Goal: Find specific page/section: Find specific page/section

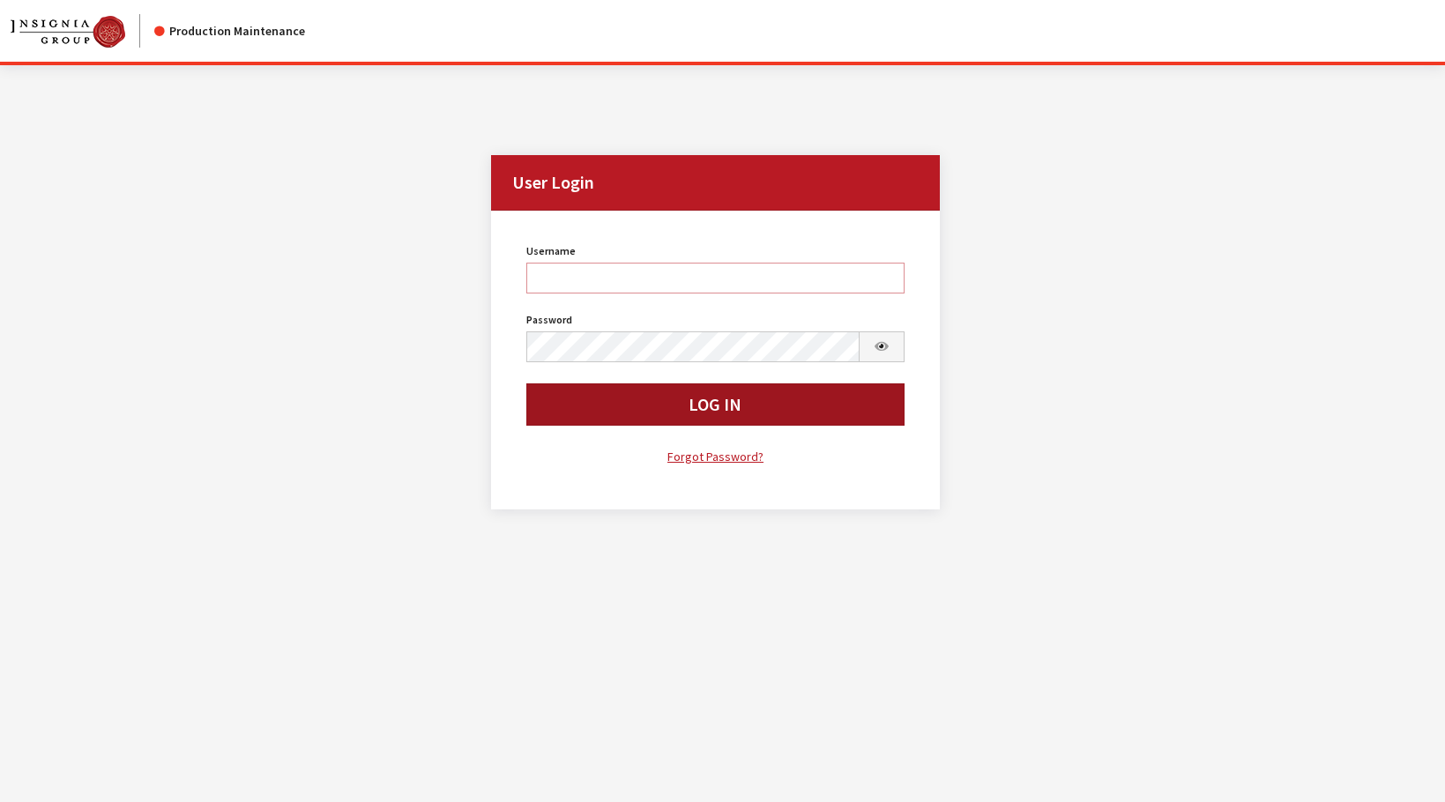
type input "rgoodwin"
click at [646, 417] on button "Log In" at bounding box center [715, 405] width 378 height 42
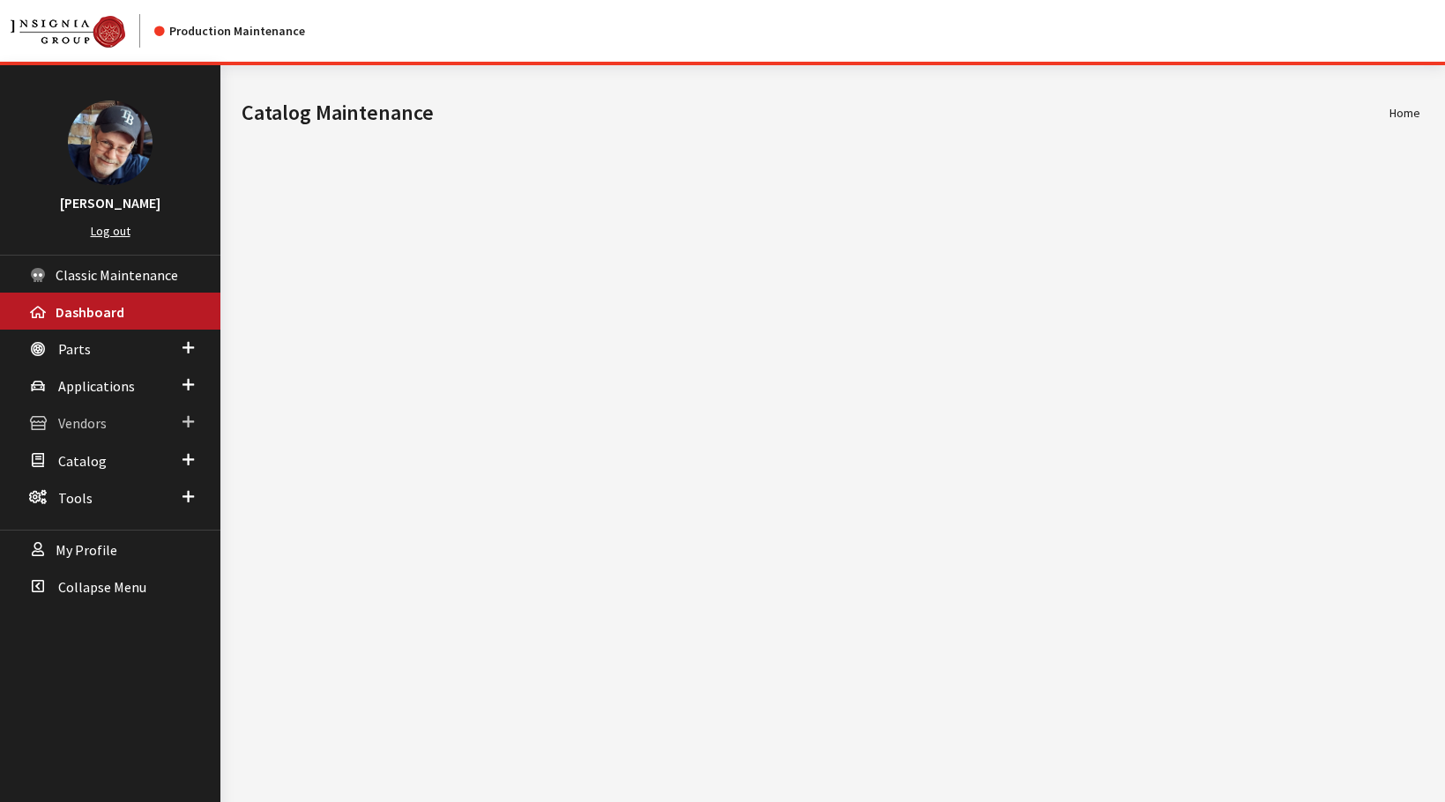
click at [80, 429] on span "Vendors" at bounding box center [82, 424] width 49 height 18
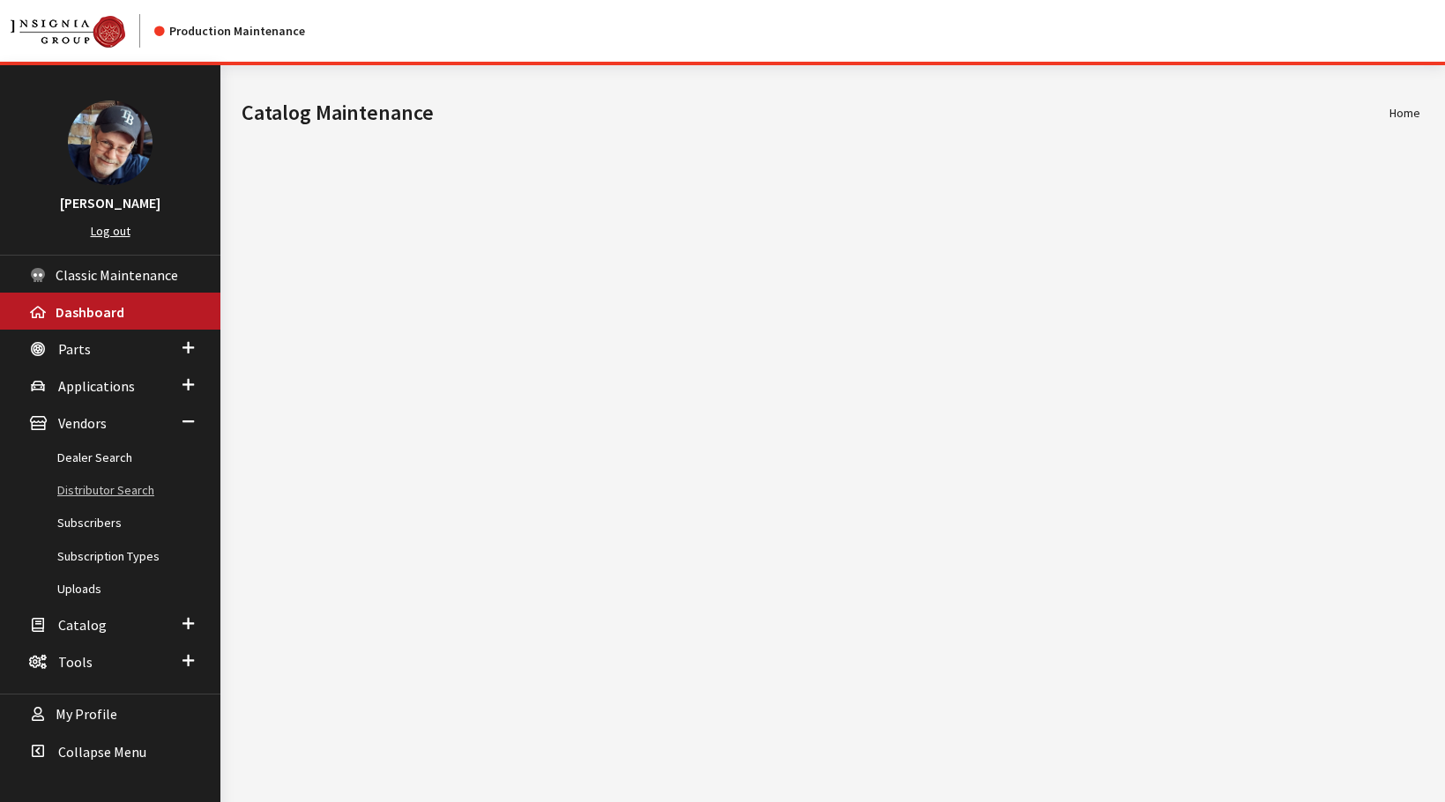
click at [91, 496] on link "Distributor Search" at bounding box center [110, 490] width 220 height 33
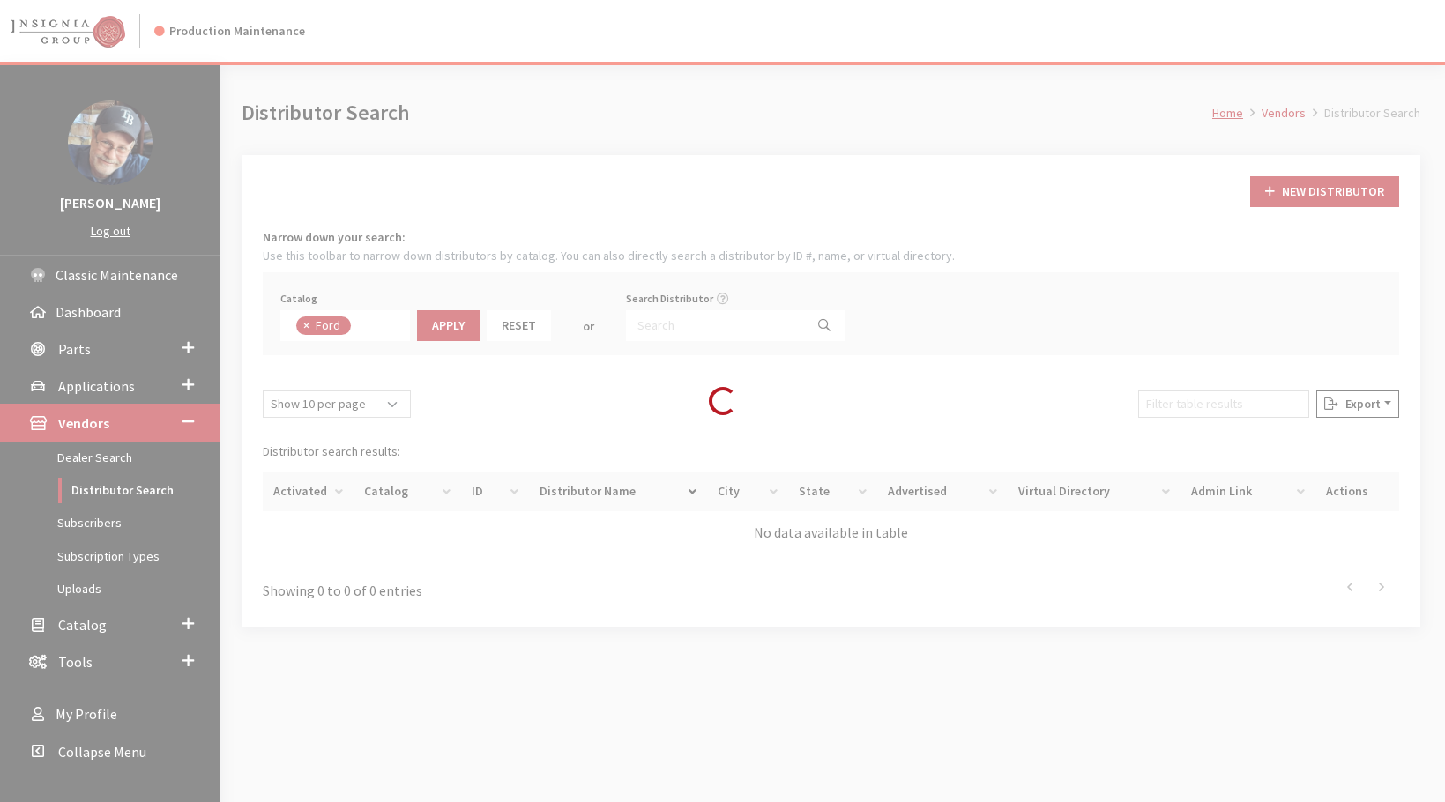
scroll to position [62, 0]
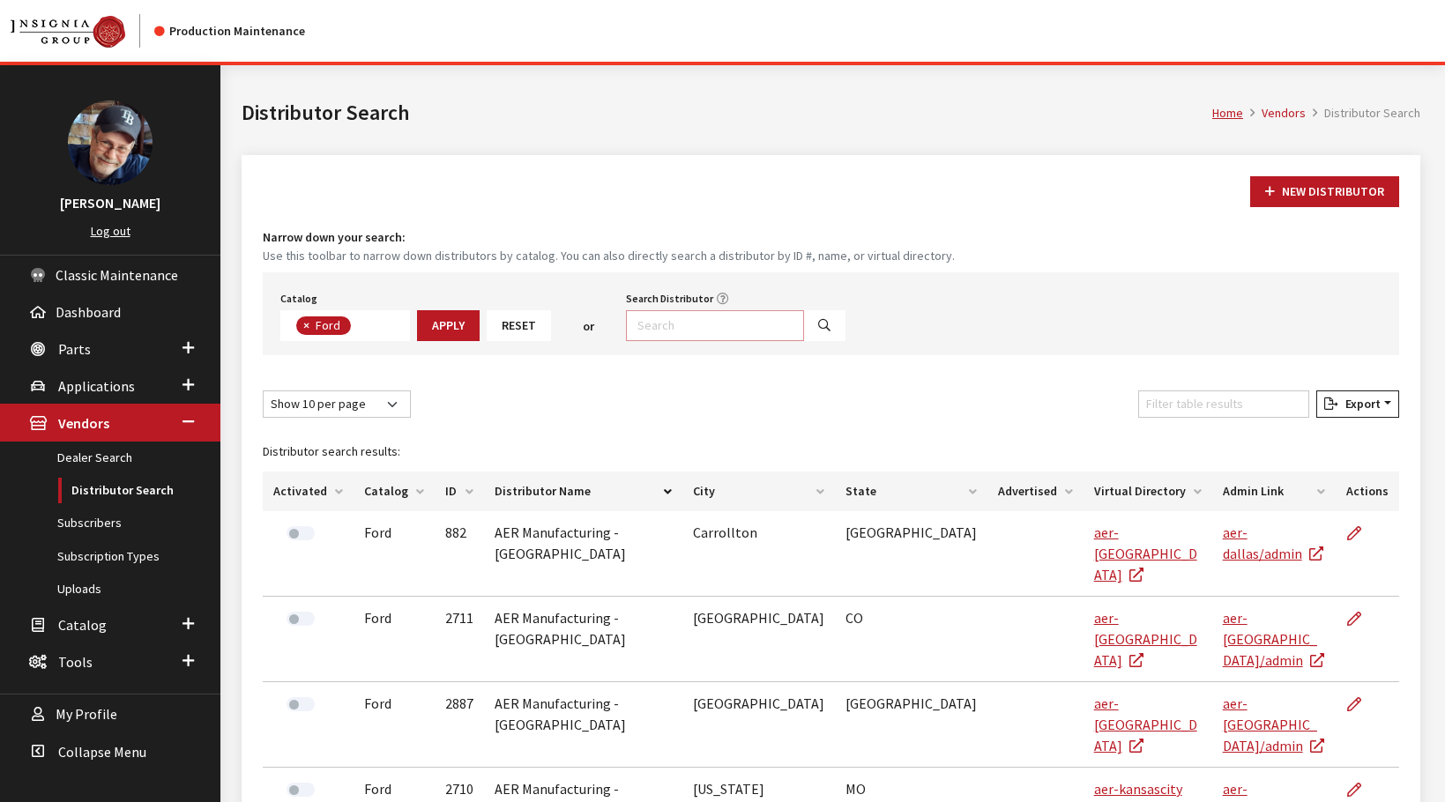
click at [693, 325] on input "Search Distributor" at bounding box center [715, 325] width 178 height 31
type input "barnett Kia"
click at [803, 329] on button "Search" at bounding box center [824, 325] width 42 height 31
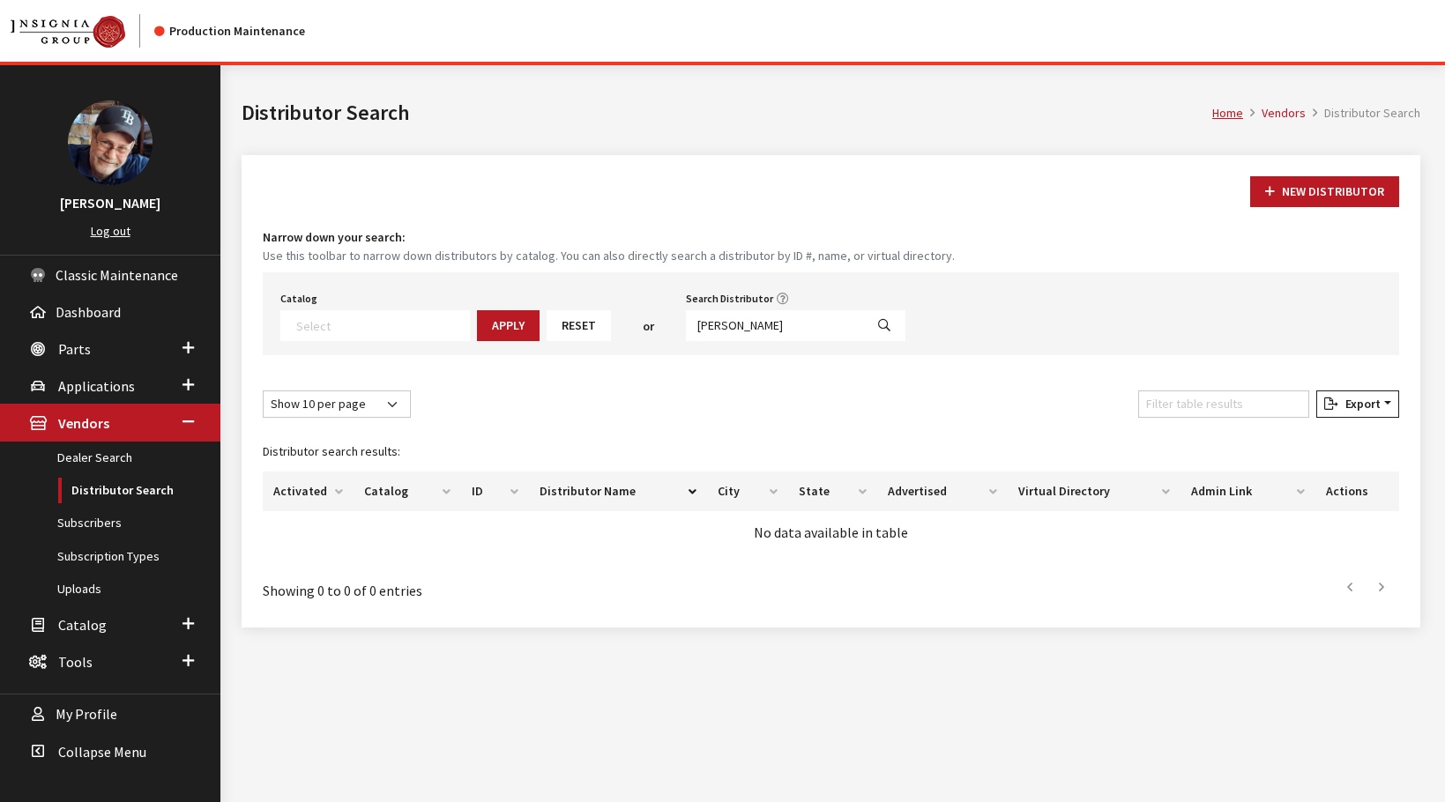
click at [878, 325] on icon "Search" at bounding box center [884, 326] width 12 height 12
click at [367, 320] on textarea "Search" at bounding box center [382, 325] width 173 height 16
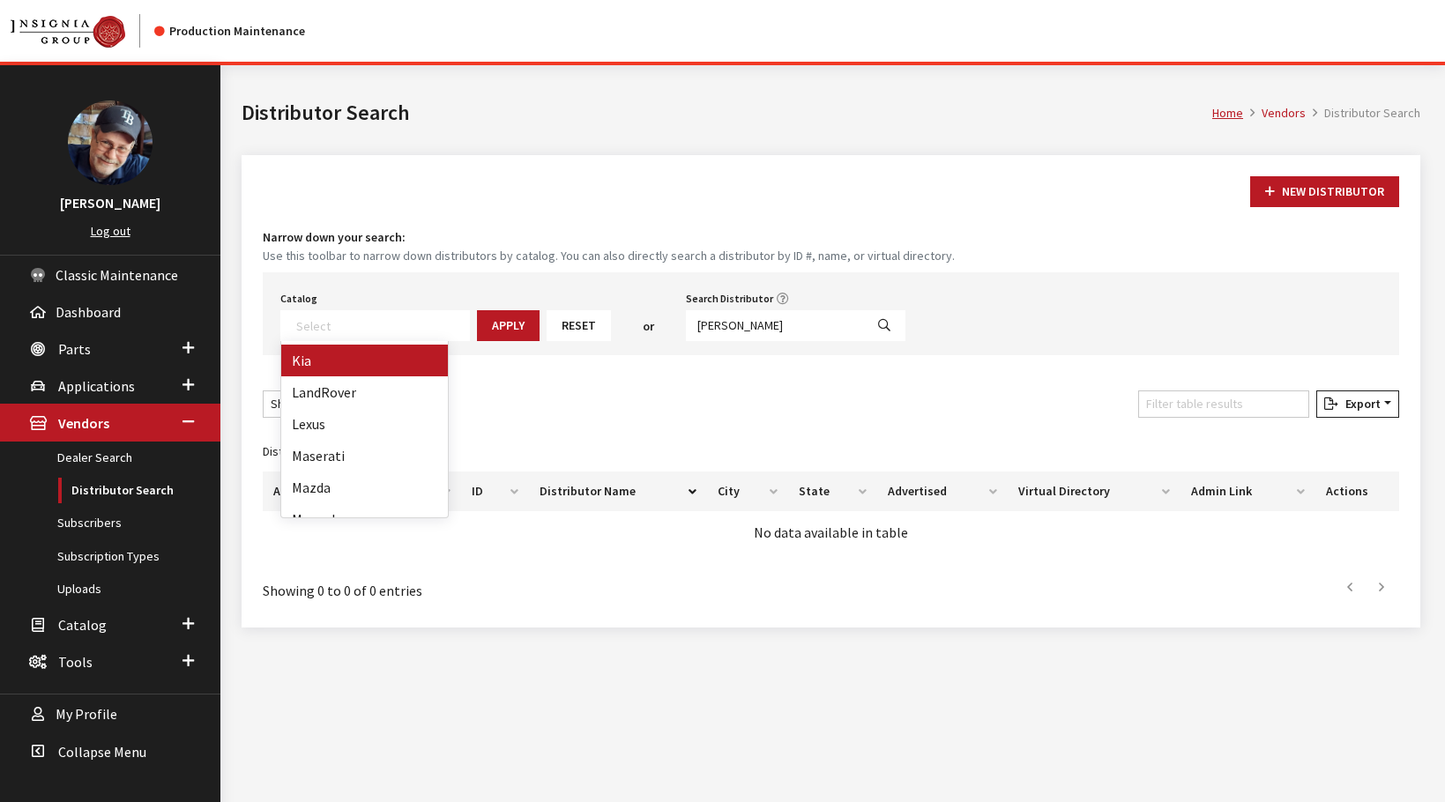
select select "18"
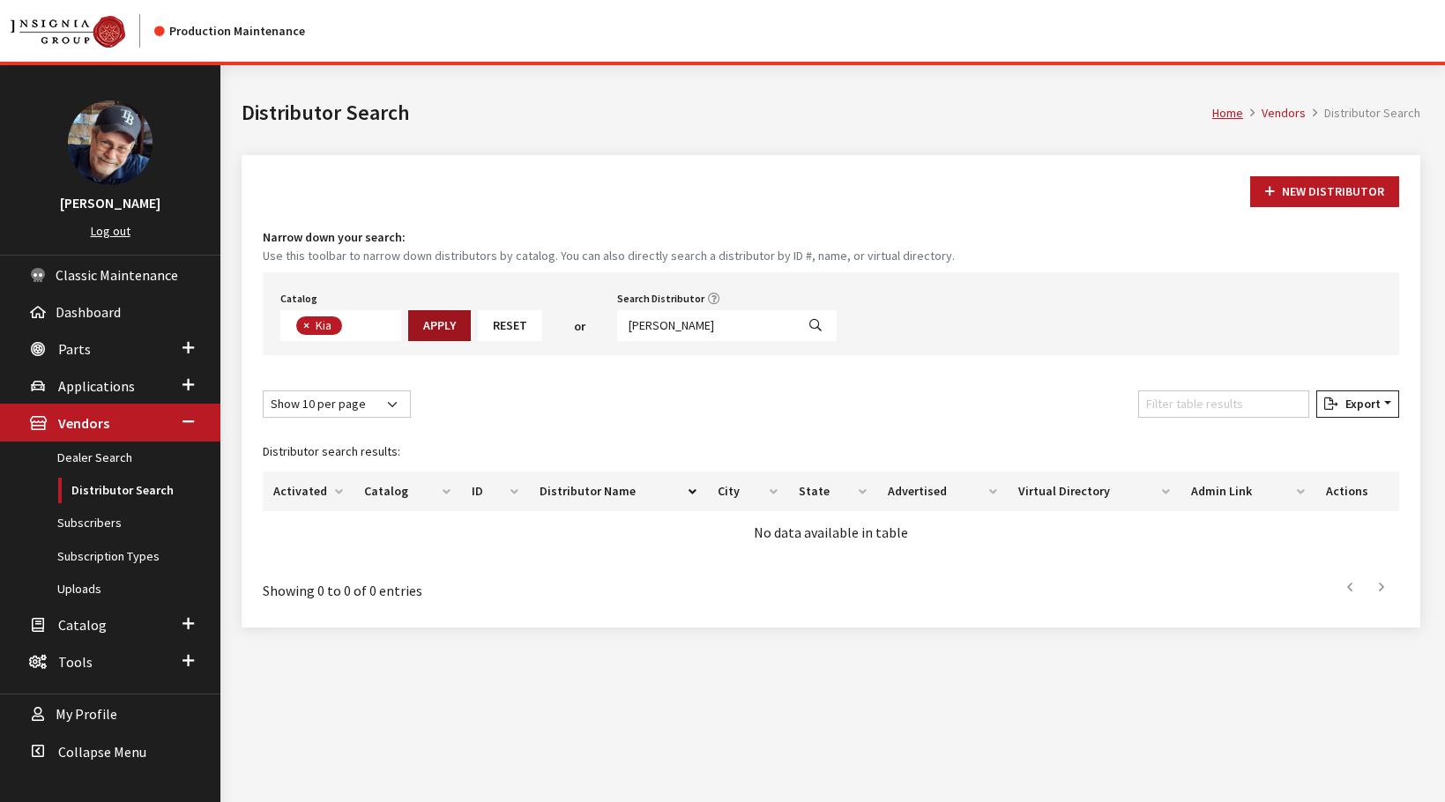
click at [452, 327] on button "Apply" at bounding box center [439, 325] width 63 height 31
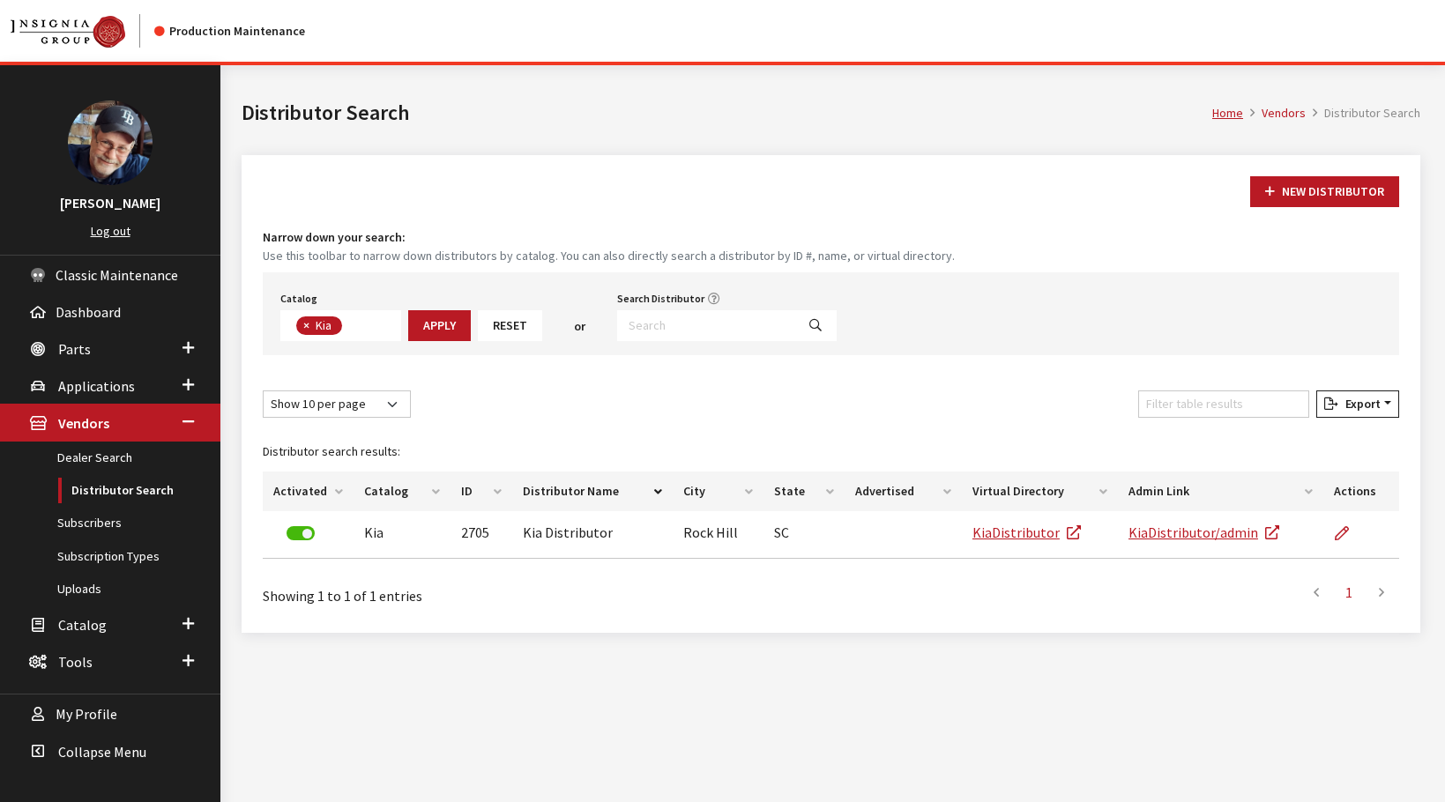
click at [700, 384] on div "New Distributor Narrow down your search: Use this toolbar to narrow down distri…" at bounding box center [831, 394] width 1179 height 478
click at [99, 461] on link "Dealer Search" at bounding box center [110, 458] width 220 height 33
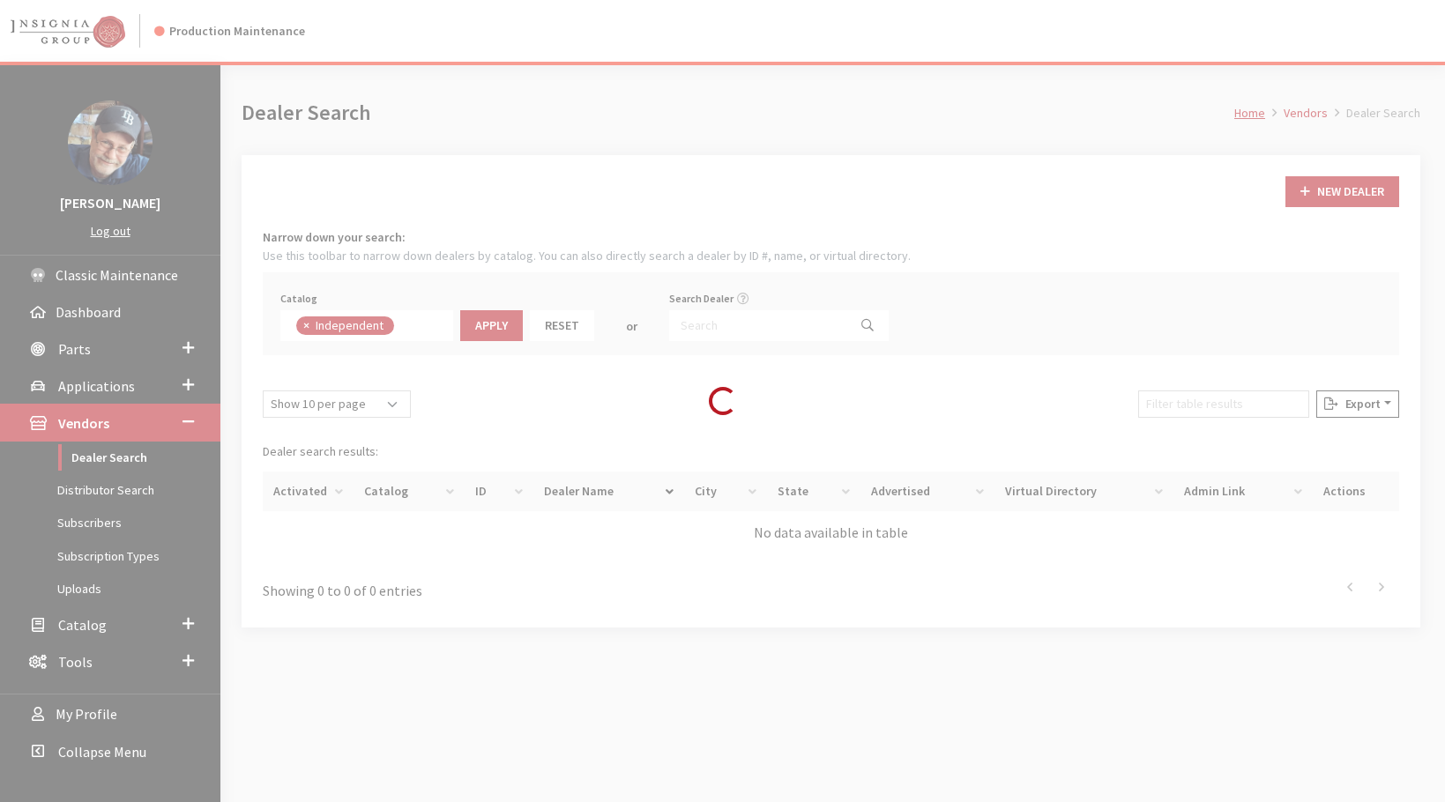
scroll to position [129, 0]
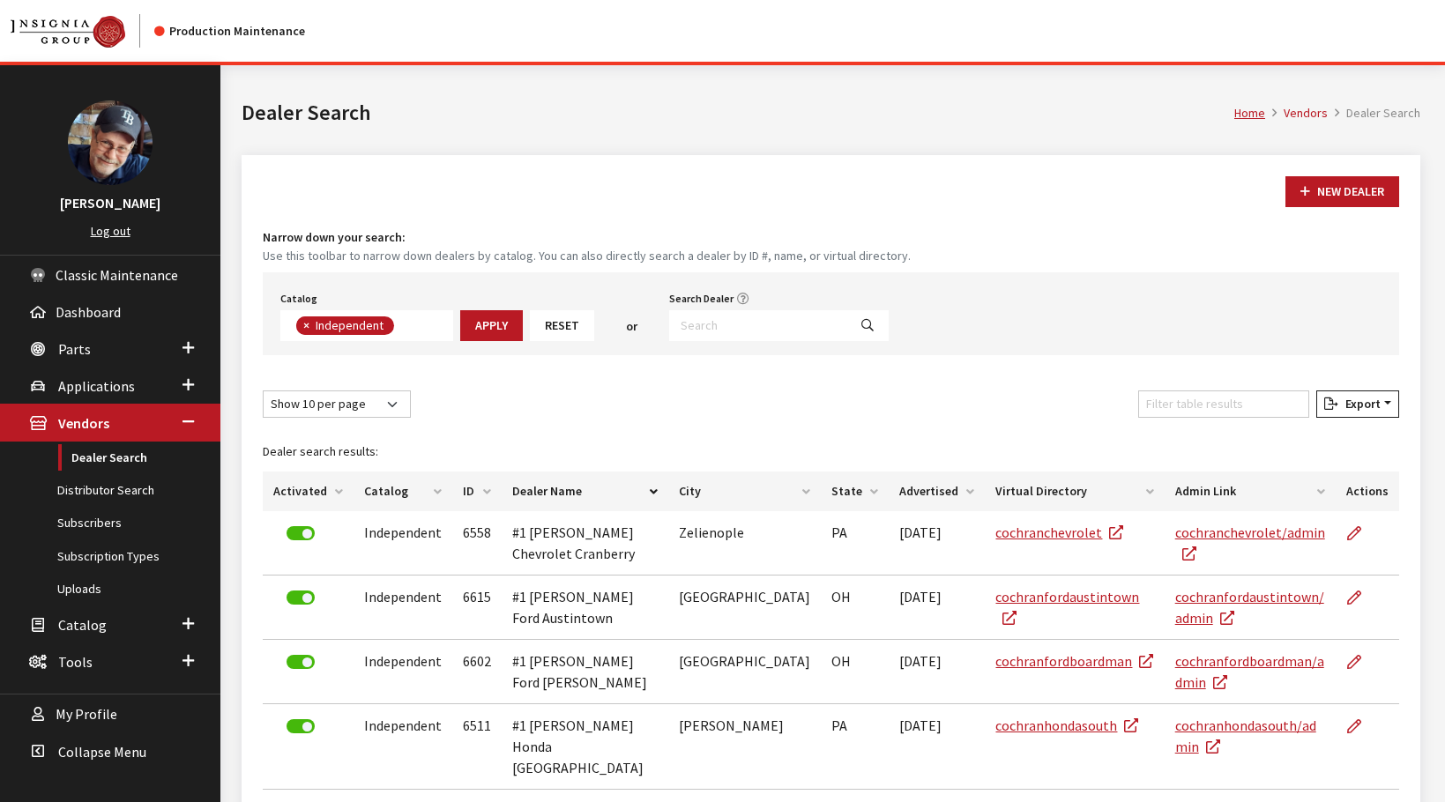
click at [301, 325] on button "×" at bounding box center [305, 326] width 18 height 19
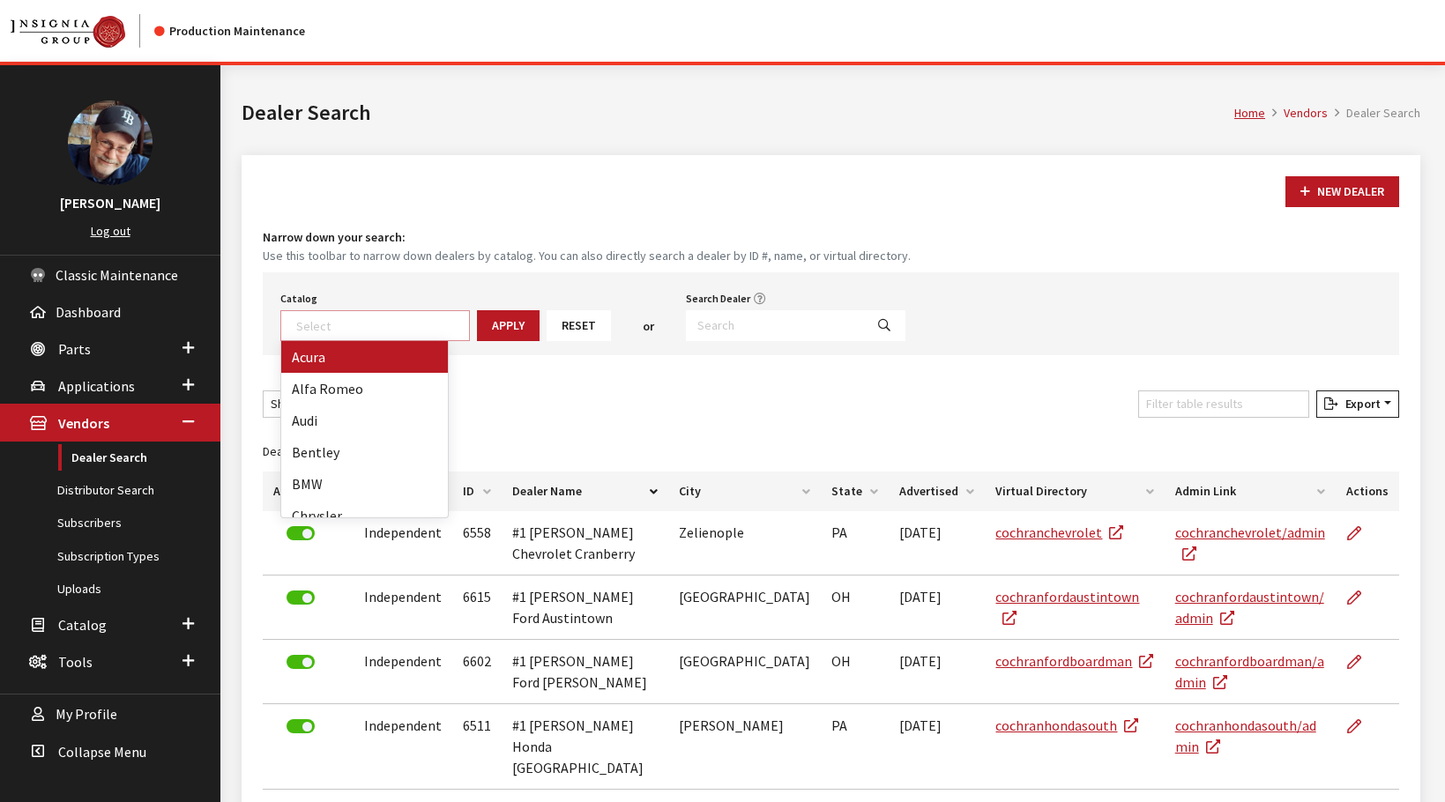
select select
type textarea "k"
drag, startPoint x: 338, startPoint y: 353, endPoint x: 408, endPoint y: 358, distance: 70.7
select select "18"
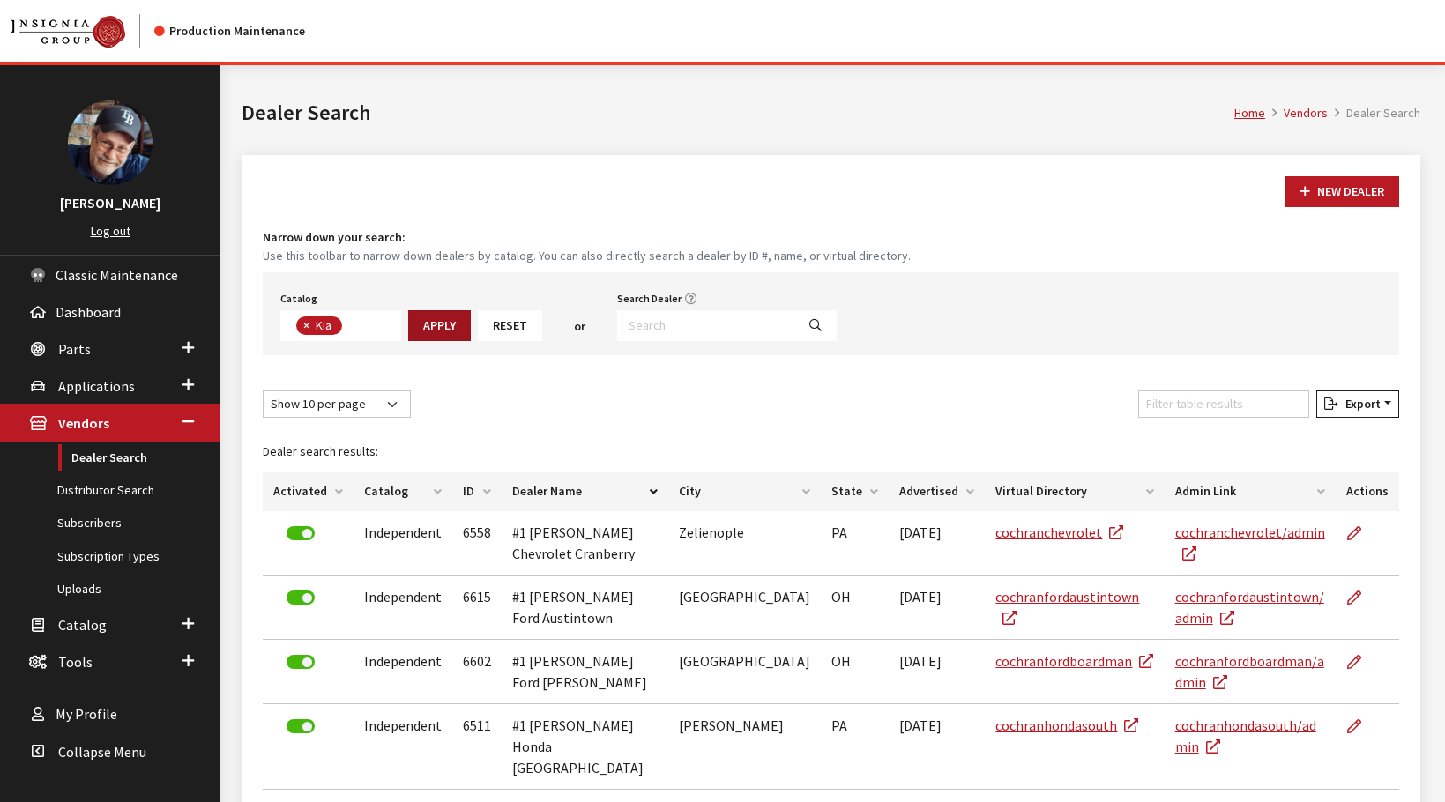
click at [427, 332] on button "Apply" at bounding box center [439, 325] width 63 height 31
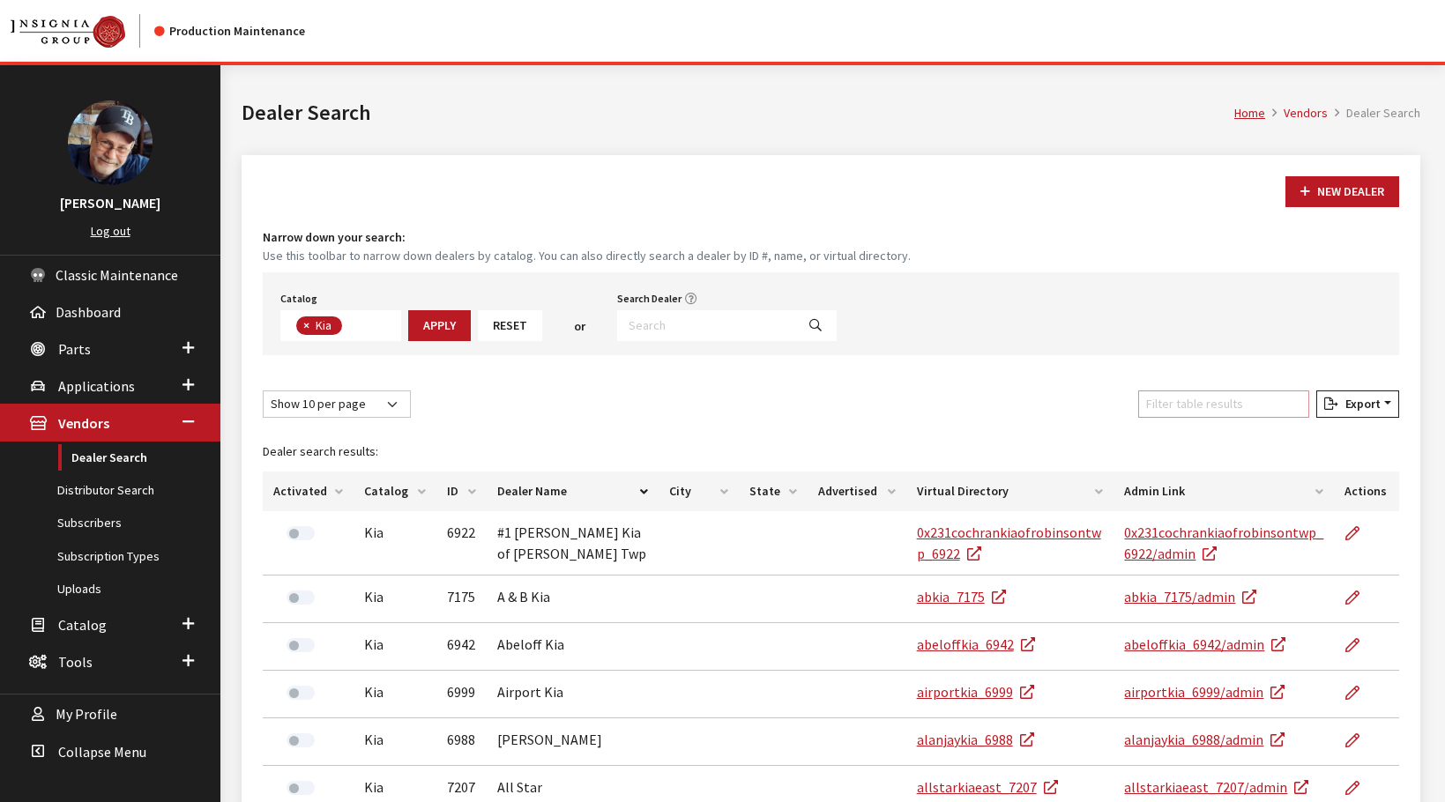
click at [1224, 401] on input "Filter table results" at bounding box center [1223, 404] width 171 height 27
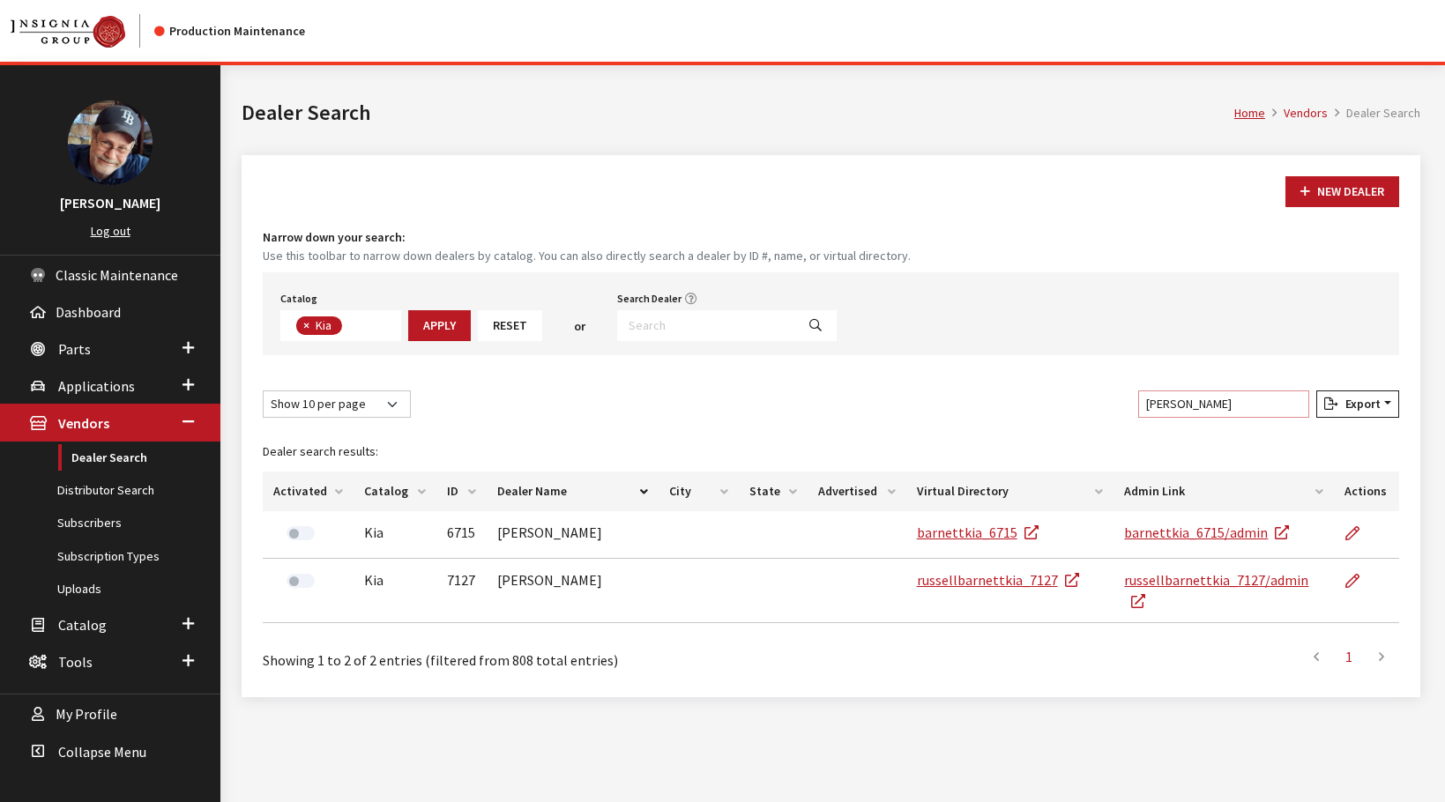
type input "barnett"
click at [306, 325] on span "×" at bounding box center [306, 325] width 6 height 16
select select
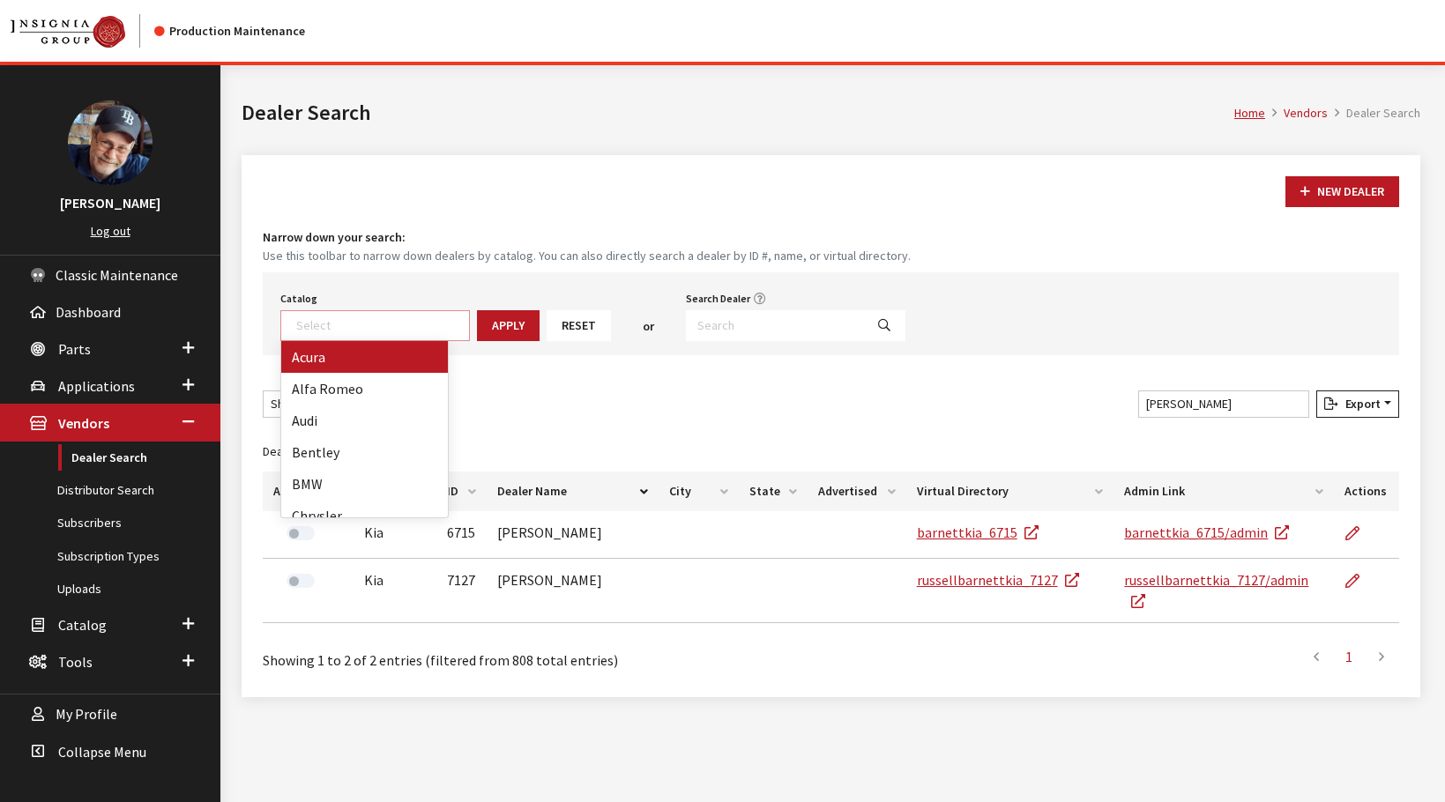
click at [379, 327] on textarea "Search" at bounding box center [382, 325] width 173 height 16
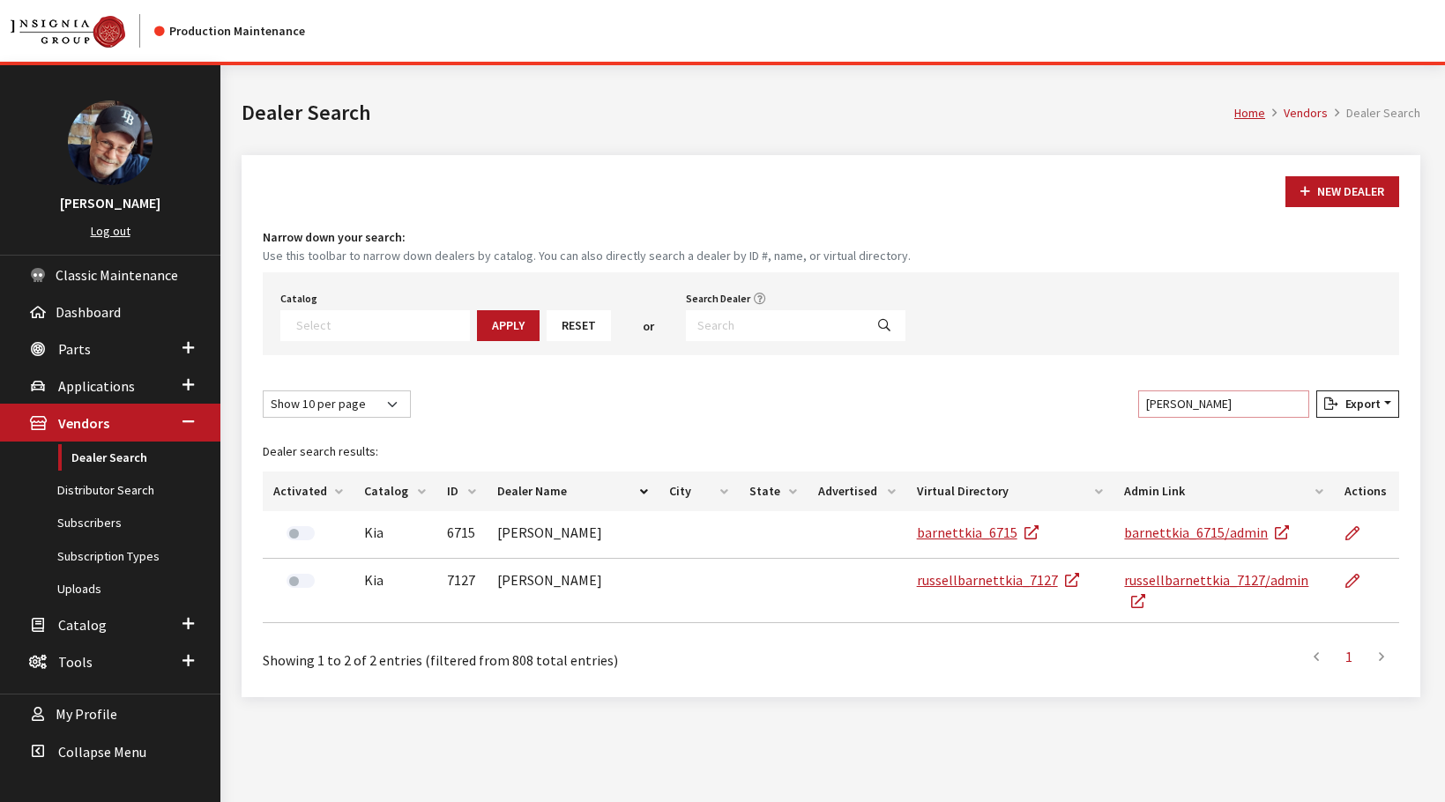
drag, startPoint x: 1227, startPoint y: 399, endPoint x: 1292, endPoint y: 419, distance: 68.3
click at [1227, 399] on input "barnett" at bounding box center [1223, 404] width 171 height 27
click at [1289, 409] on input "barnett" at bounding box center [1223, 404] width 171 height 27
click at [1293, 400] on input "barnett" at bounding box center [1223, 404] width 171 height 27
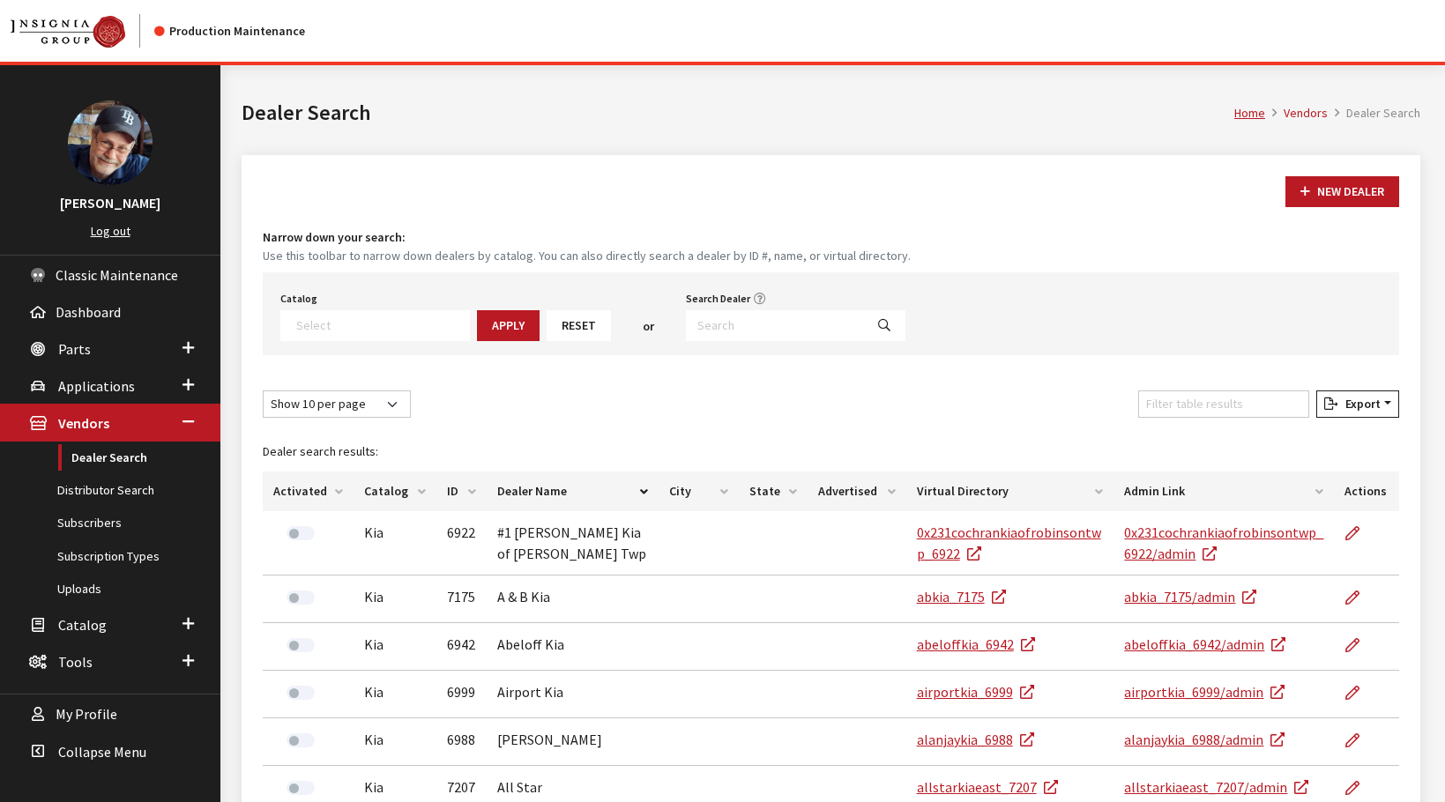
click at [287, 489] on th "Activated" at bounding box center [308, 492] width 91 height 40
click at [291, 488] on th "Activated" at bounding box center [308, 492] width 91 height 40
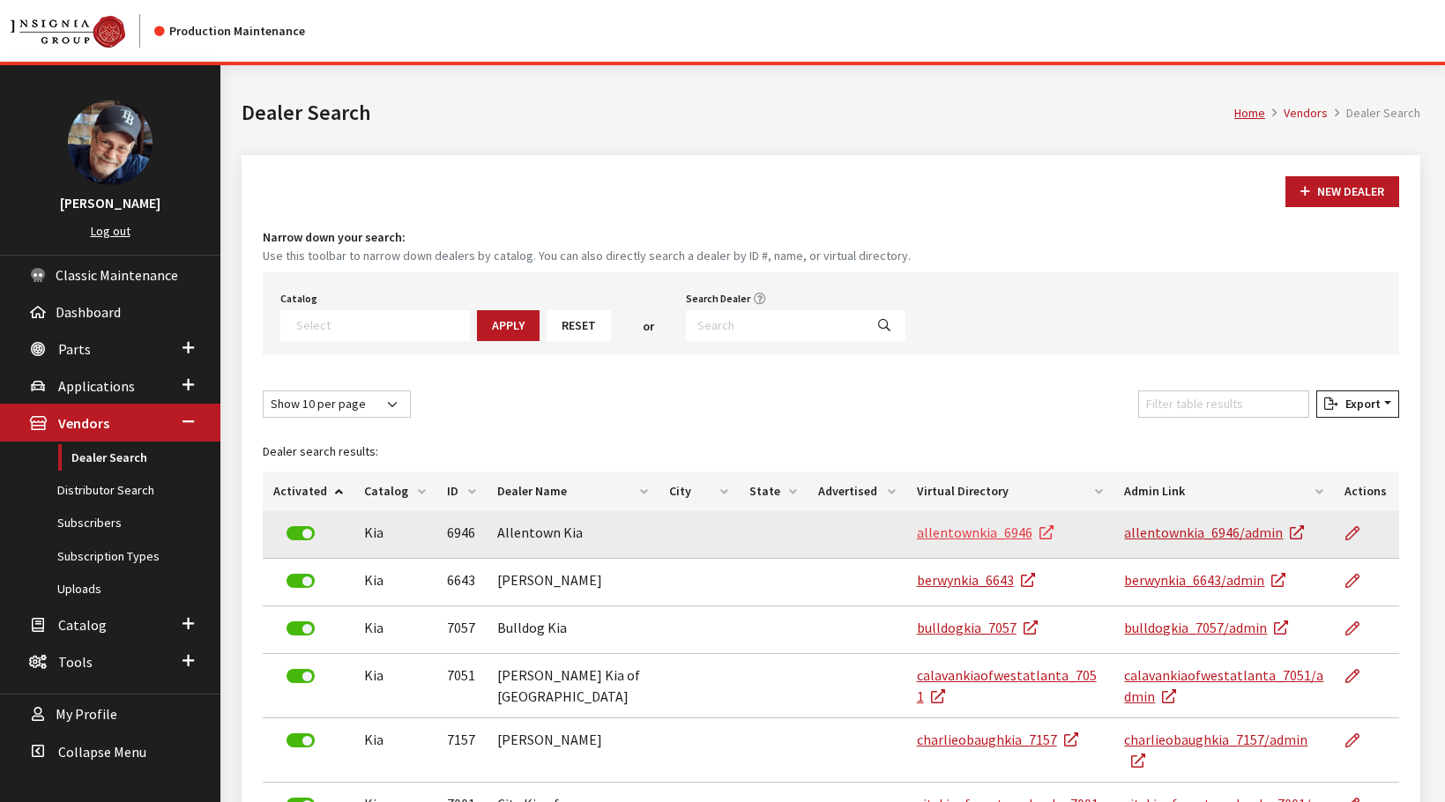
click at [996, 531] on link "allentownkia_6946" at bounding box center [985, 533] width 137 height 18
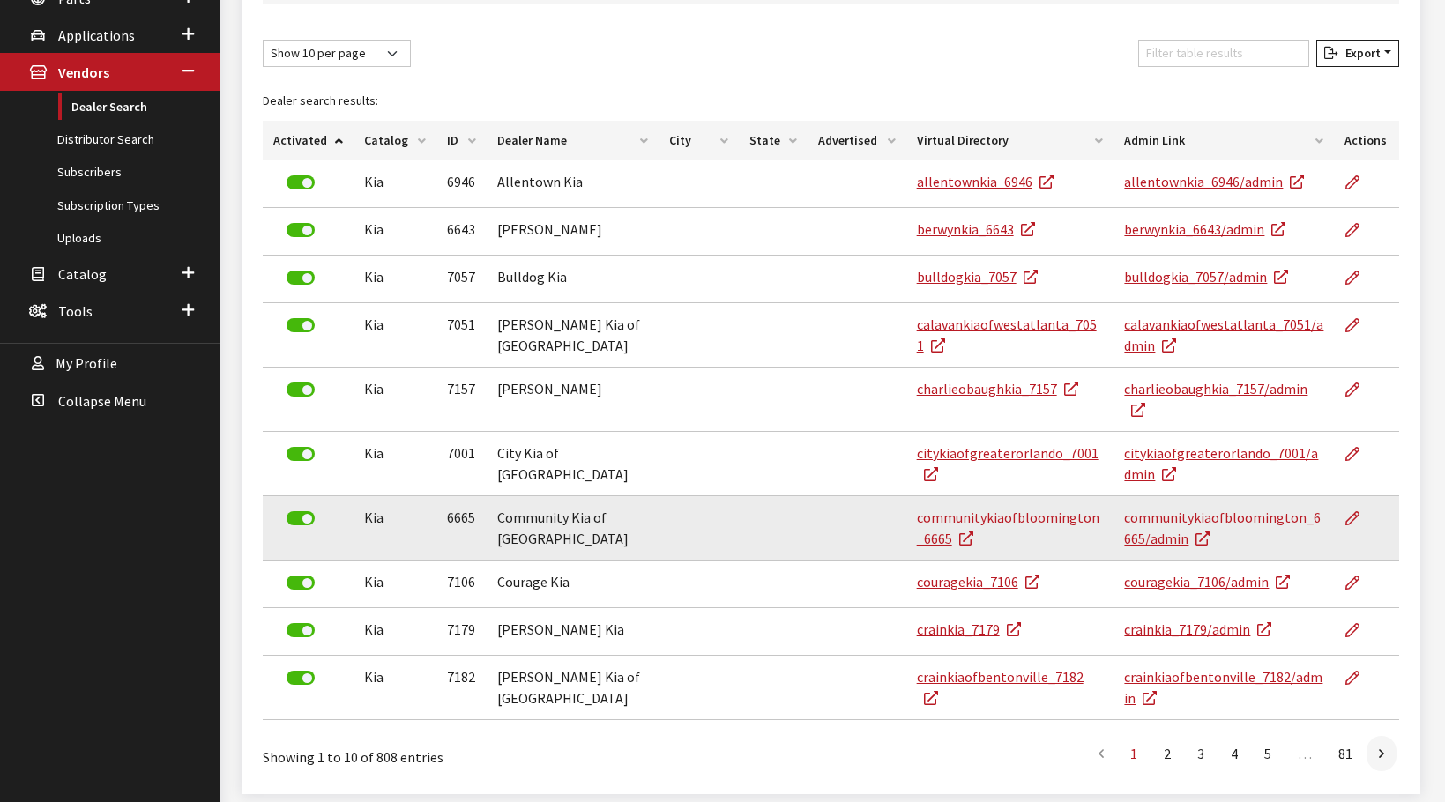
scroll to position [400, 0]
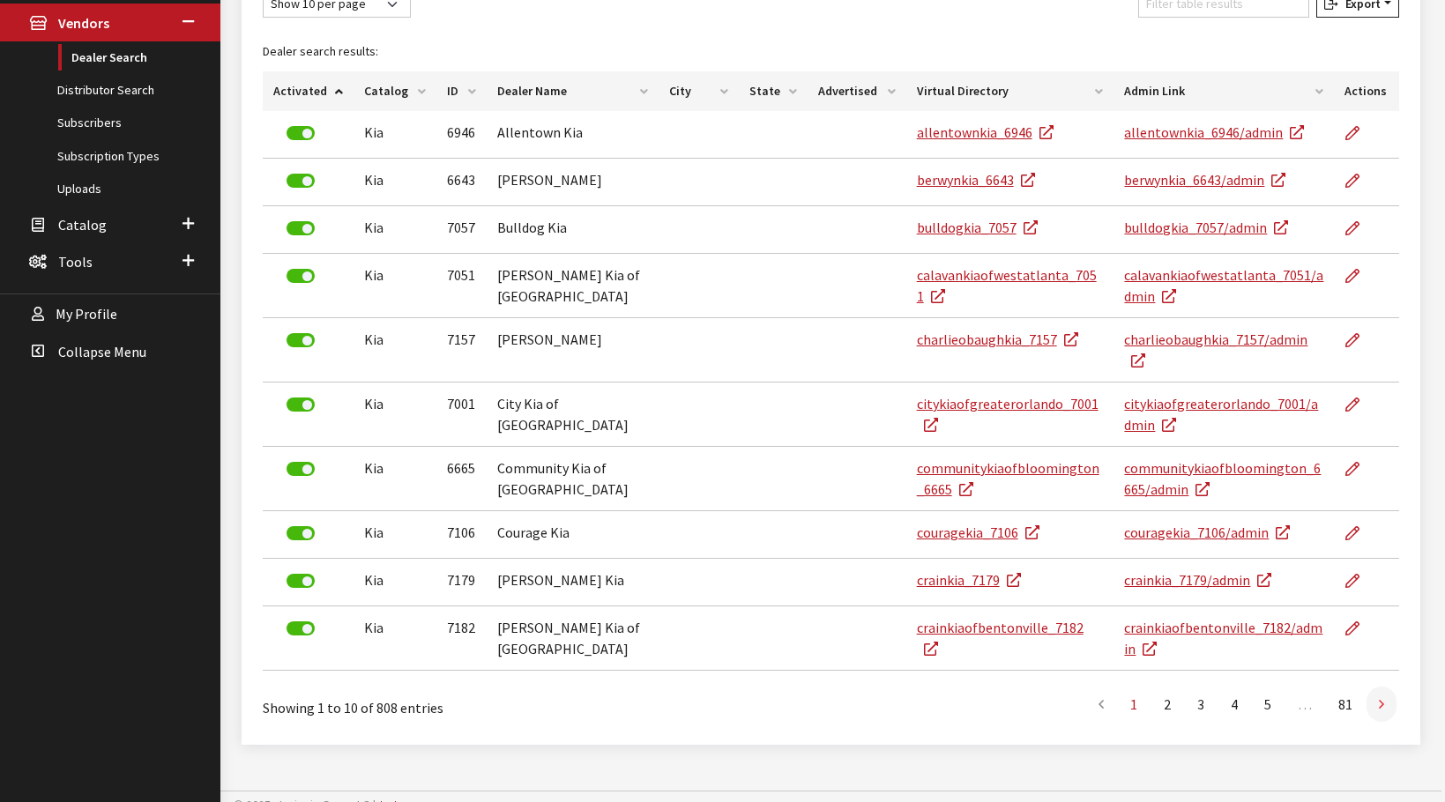
click at [1382, 698] on icon at bounding box center [1381, 705] width 5 height 14
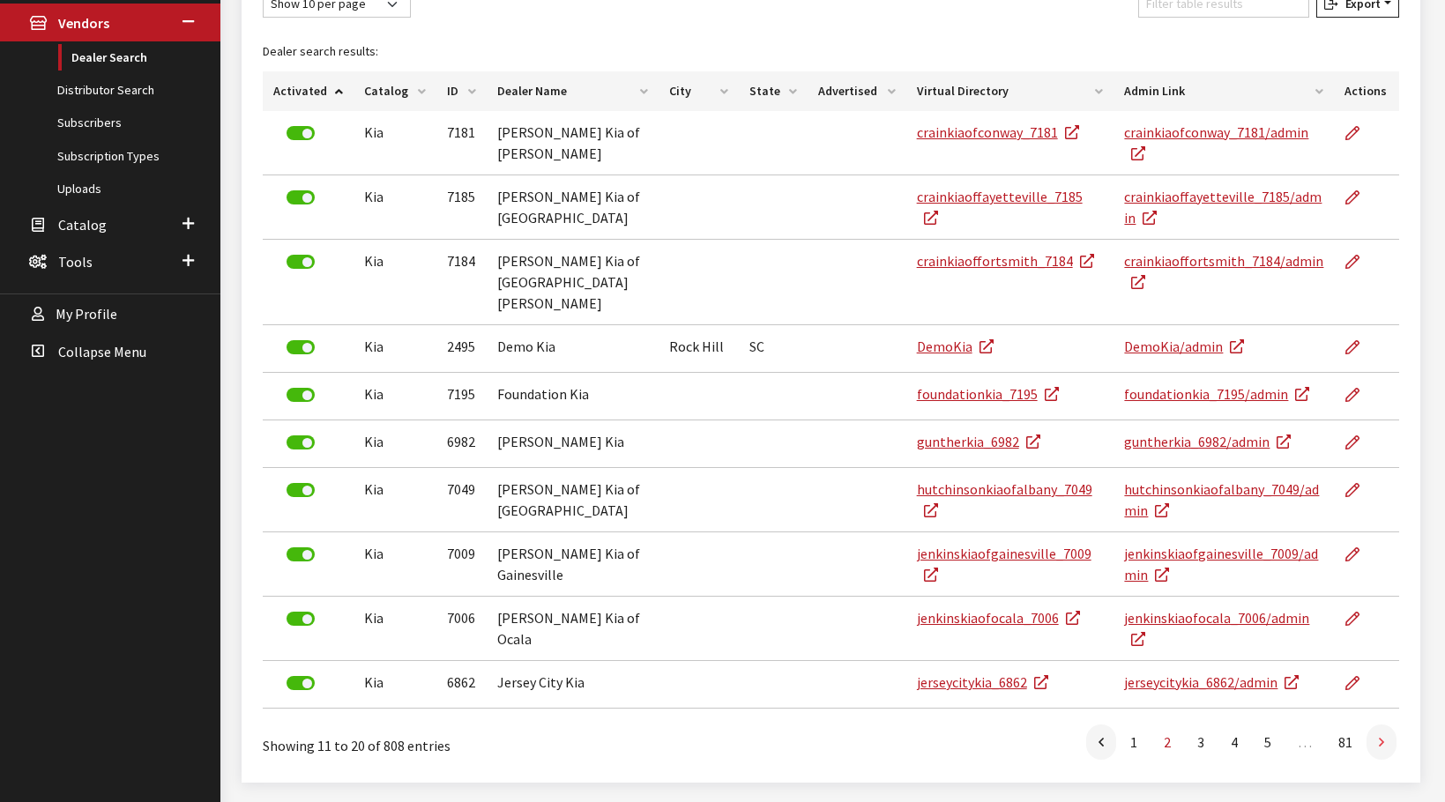
click at [1390, 725] on link at bounding box center [1382, 742] width 30 height 35
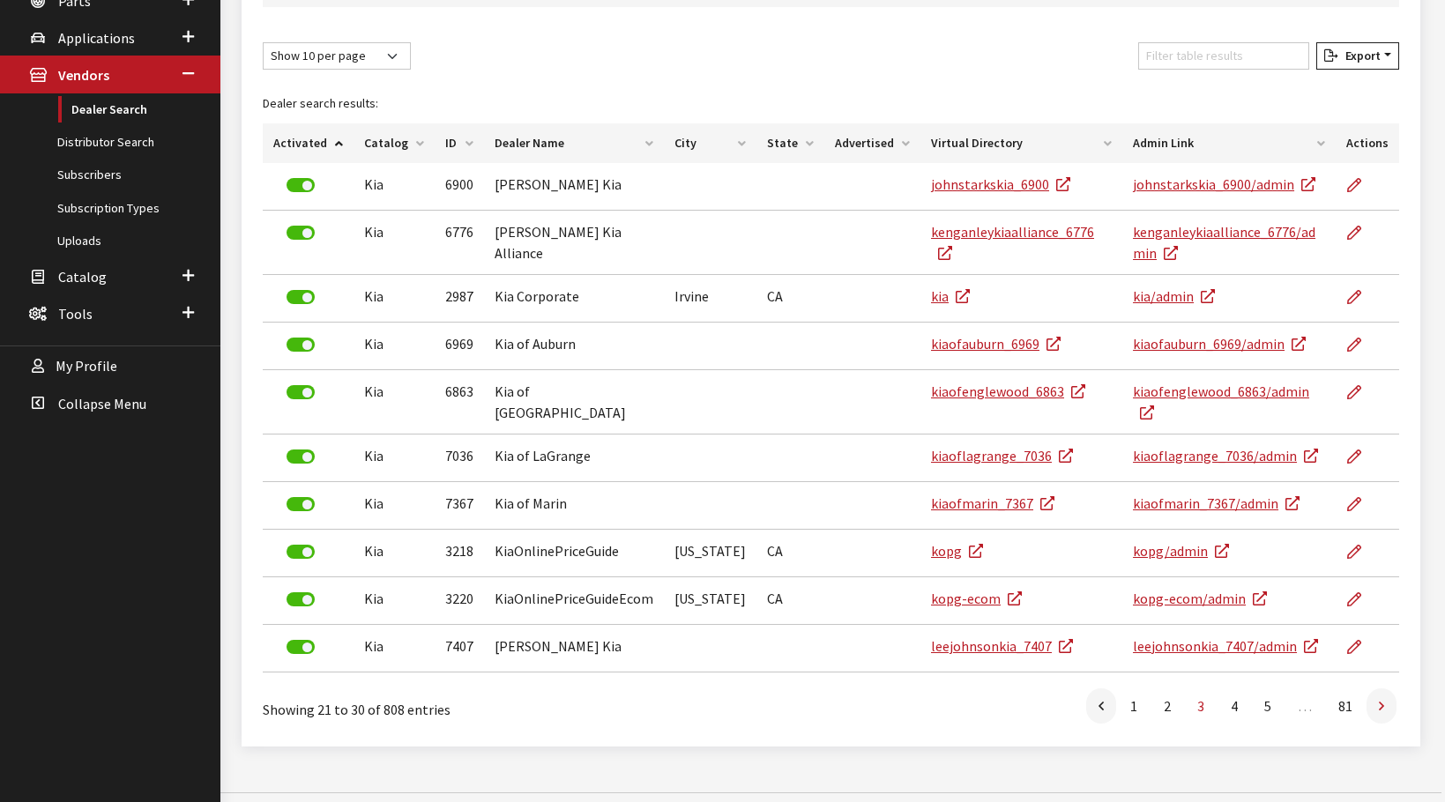
click at [1383, 700] on icon at bounding box center [1381, 707] width 5 height 14
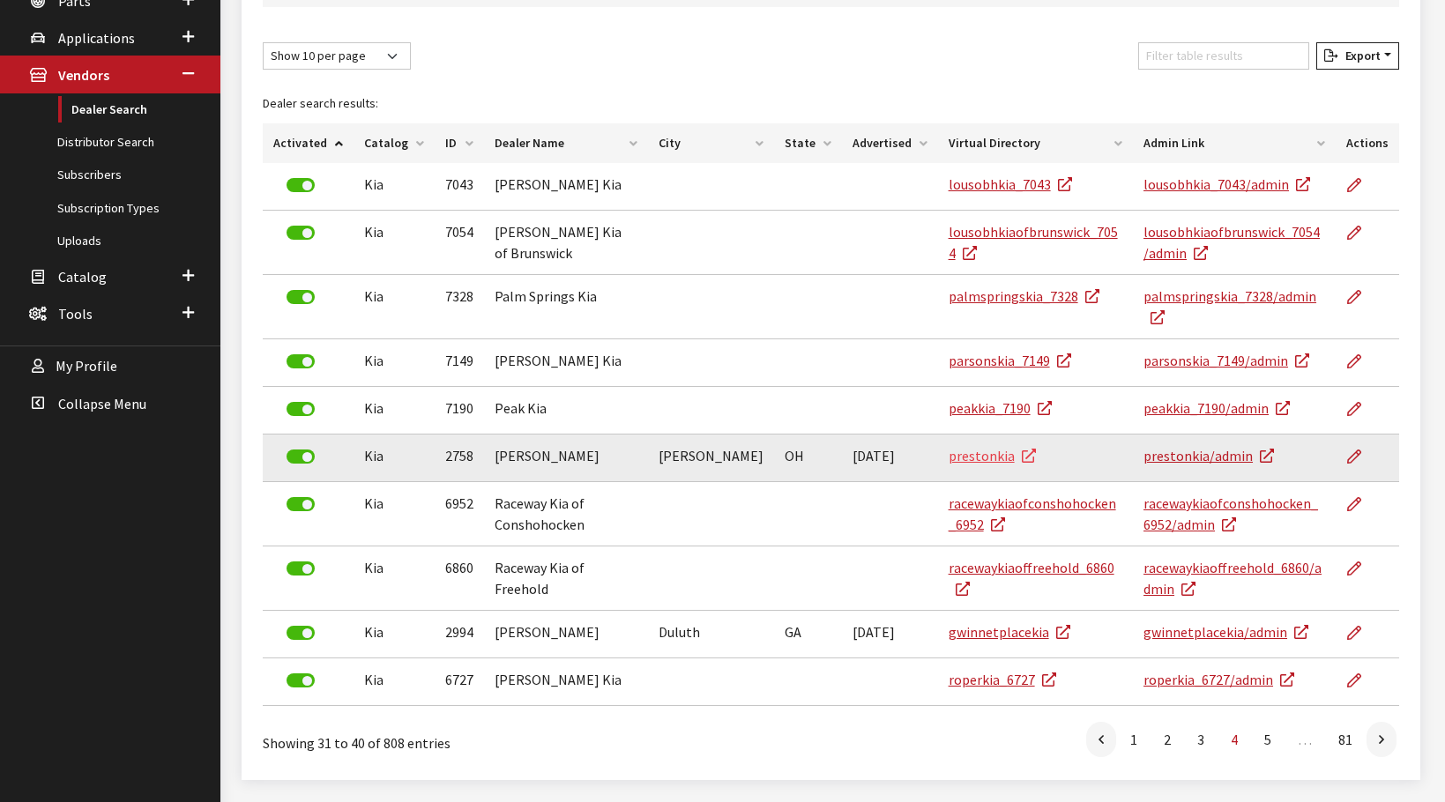
click at [949, 447] on link "prestonkia" at bounding box center [992, 456] width 87 height 18
